Goal: Task Accomplishment & Management: Manage account settings

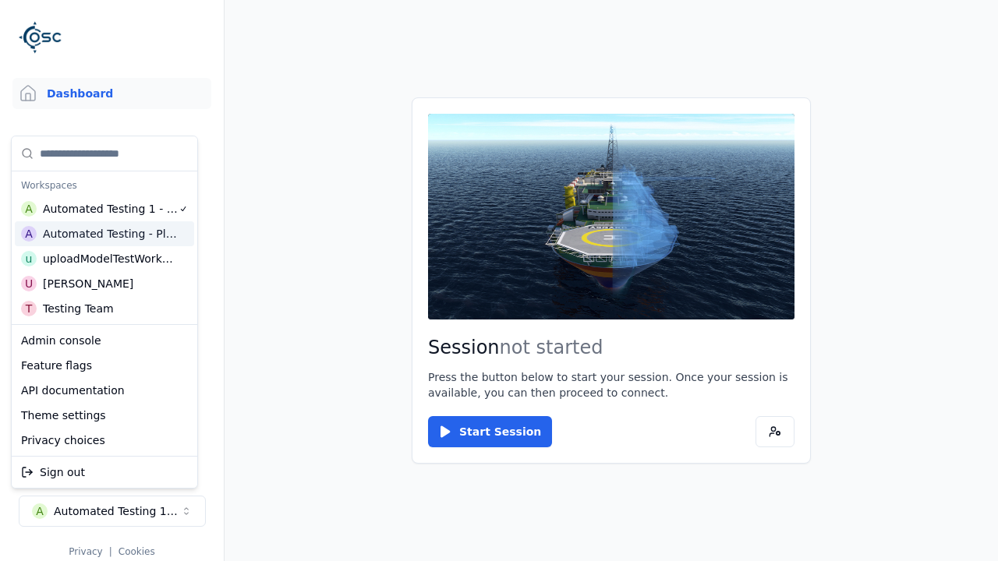
click at [499, 281] on html "Support Dashboard Assets 3D Models Scenes Datasets Recordings Support Documenta…" at bounding box center [499, 280] width 998 height 561
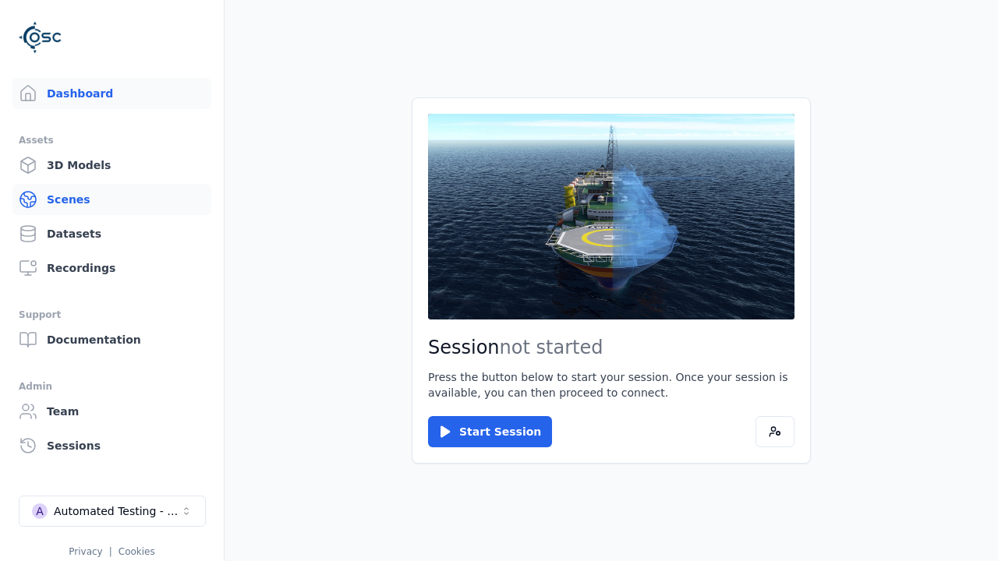
click at [111, 200] on link "Scenes" at bounding box center [111, 199] width 199 height 31
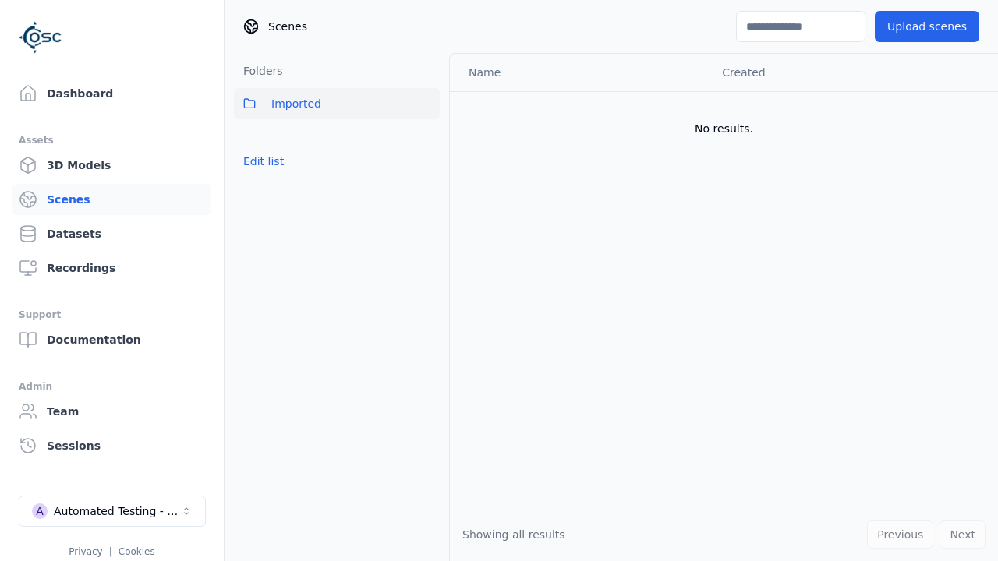
click at [260, 161] on button "Edit list" at bounding box center [263, 161] width 59 height 28
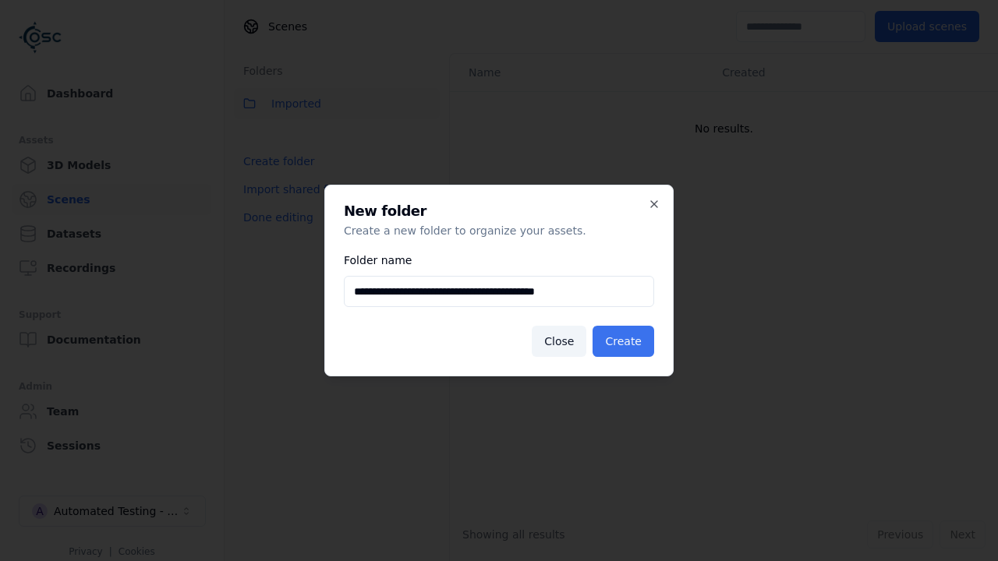
type input "**********"
click at [626, 341] on button "Create" at bounding box center [623, 341] width 62 height 31
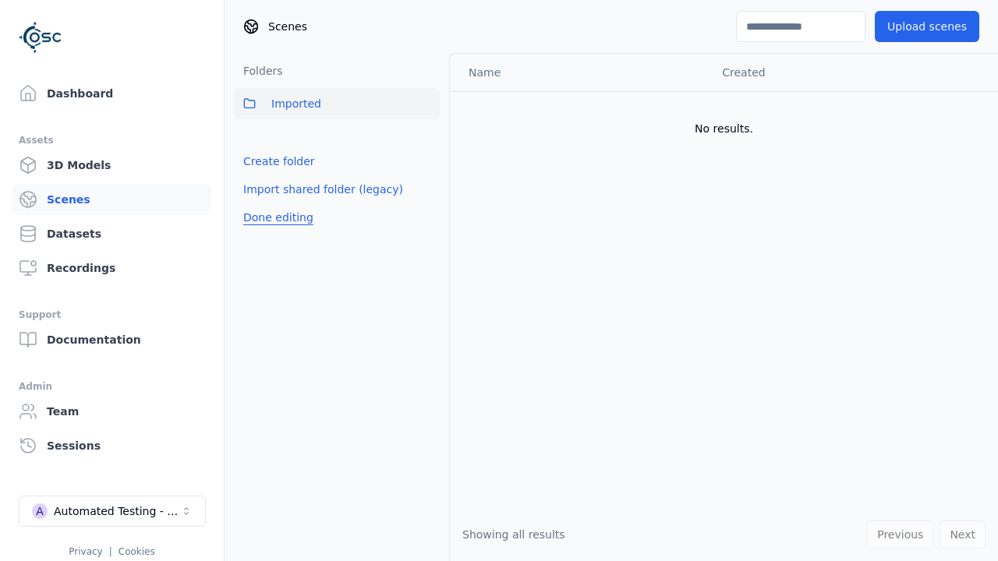
click at [274, 232] on button "Done editing" at bounding box center [278, 217] width 89 height 28
click at [260, 203] on button "Done editing" at bounding box center [278, 217] width 89 height 28
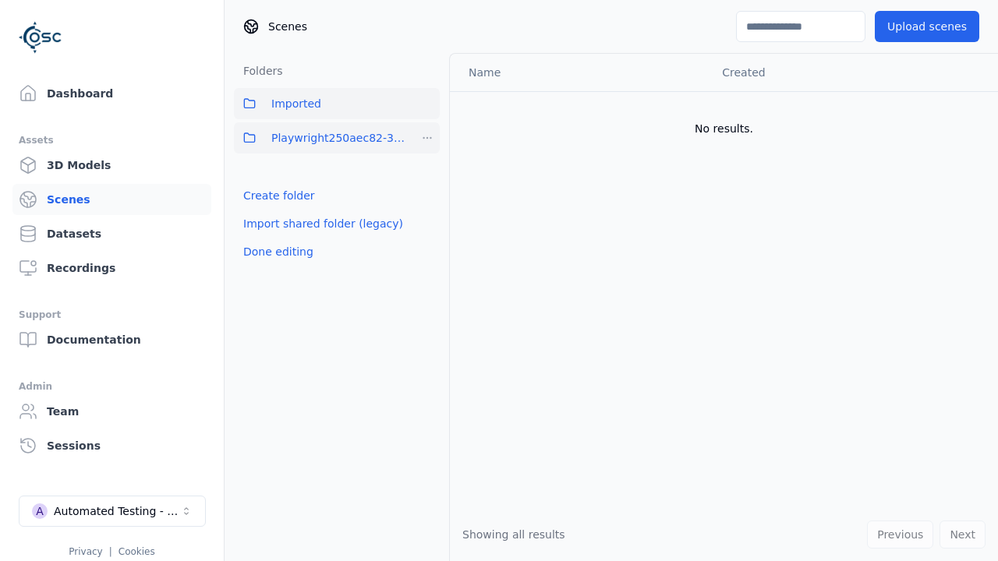
click at [427, 138] on html "Support Dashboard Assets 3D Models Scenes Datasets Recordings Support Documenta…" at bounding box center [499, 280] width 998 height 561
click at [426, 219] on div "Rename" at bounding box center [432, 219] width 104 height 25
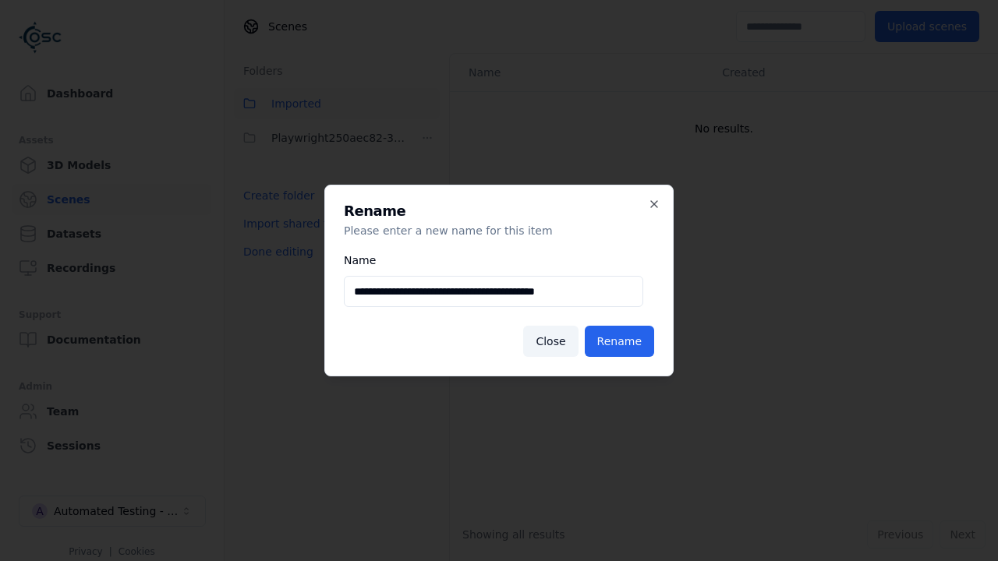
click at [493, 292] on input "**********" at bounding box center [493, 291] width 299 height 31
type input "**********"
click at [622, 341] on button "Rename" at bounding box center [619, 341] width 69 height 31
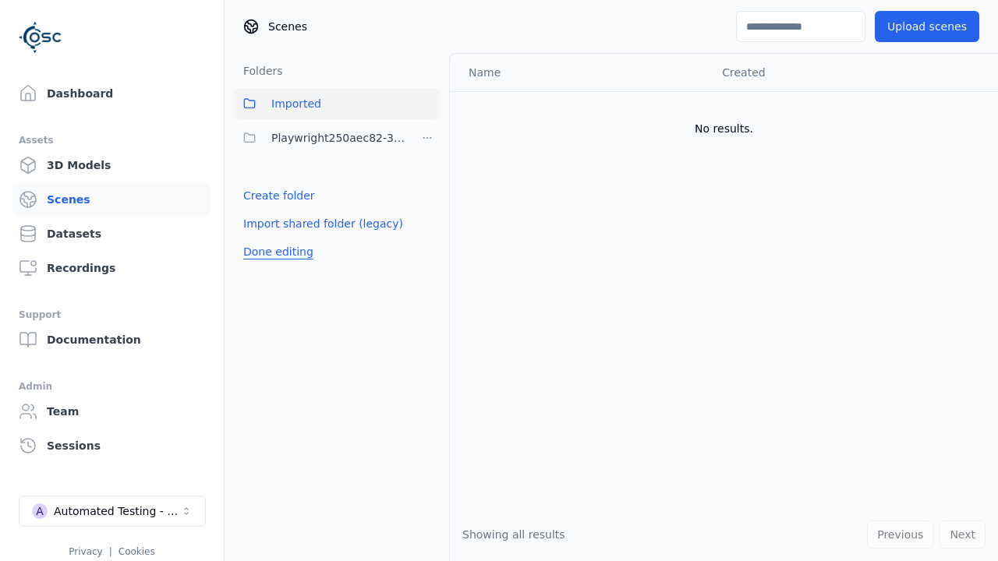
click at [274, 252] on button "Done editing" at bounding box center [278, 252] width 89 height 28
click at [260, 238] on button "Done editing" at bounding box center [278, 252] width 89 height 28
click at [427, 138] on html "Support Dashboard Assets 3D Models Scenes Datasets Recordings Support Documenta…" at bounding box center [499, 280] width 998 height 561
click at [426, 244] on div "Delete" at bounding box center [432, 244] width 104 height 25
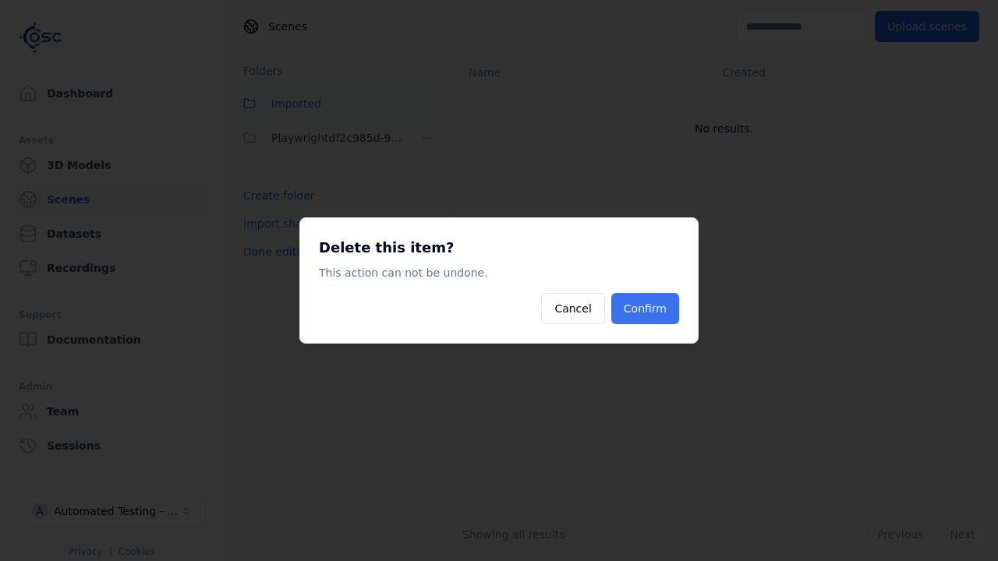
click at [647, 309] on button "Confirm" at bounding box center [645, 308] width 68 height 31
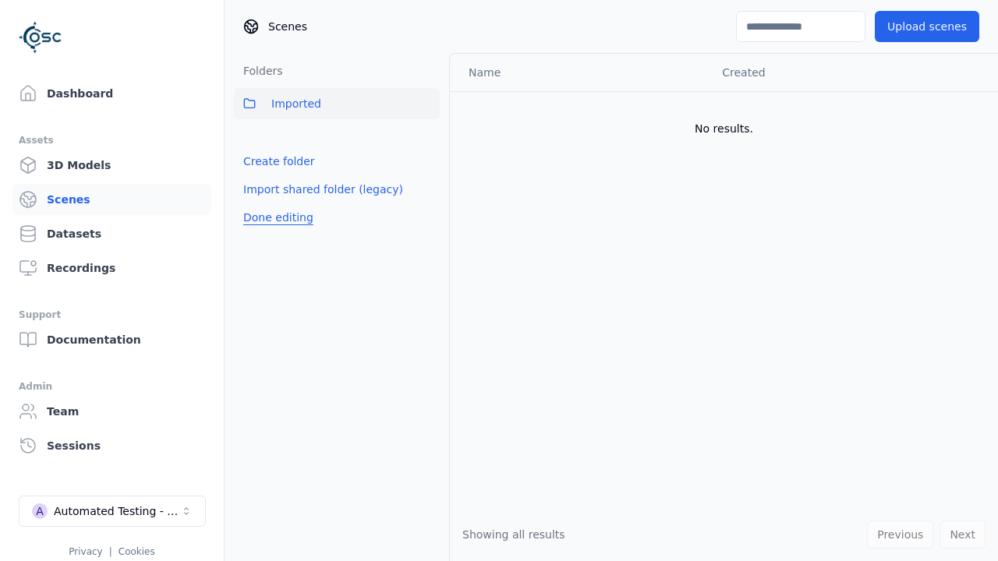
click at [274, 217] on button "Done editing" at bounding box center [278, 217] width 89 height 28
